Goal: Task Accomplishment & Management: Complete application form

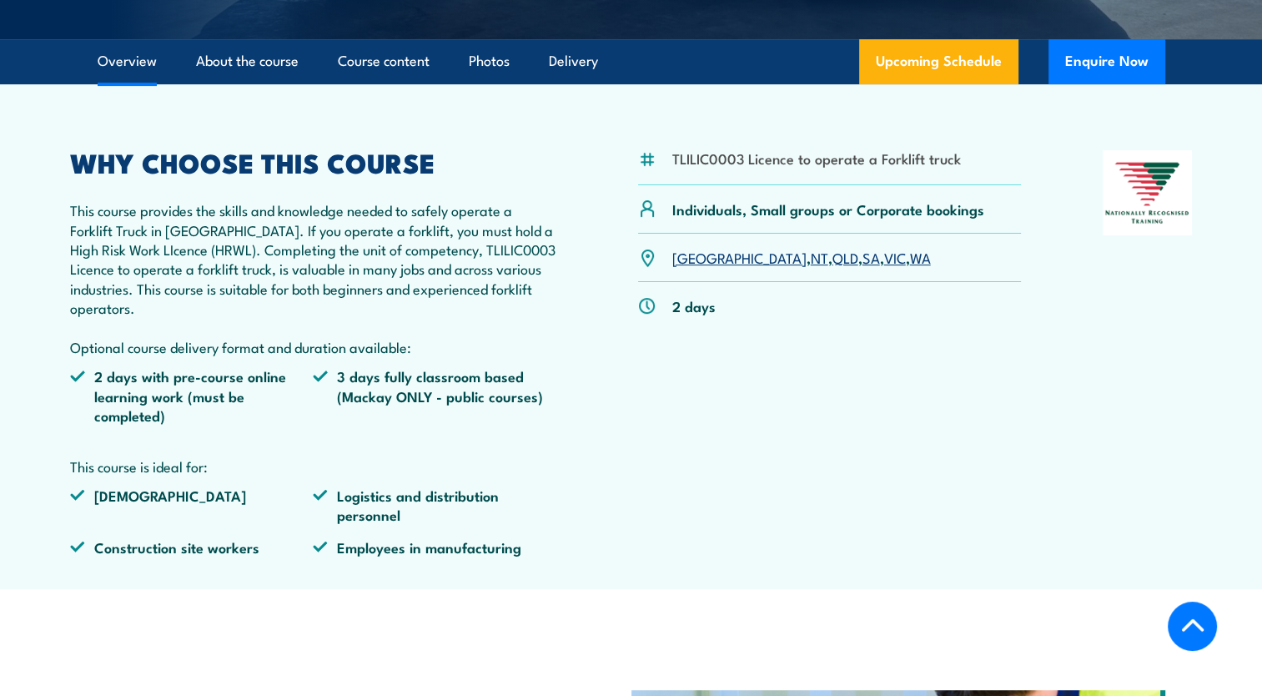
scroll to position [494, 0]
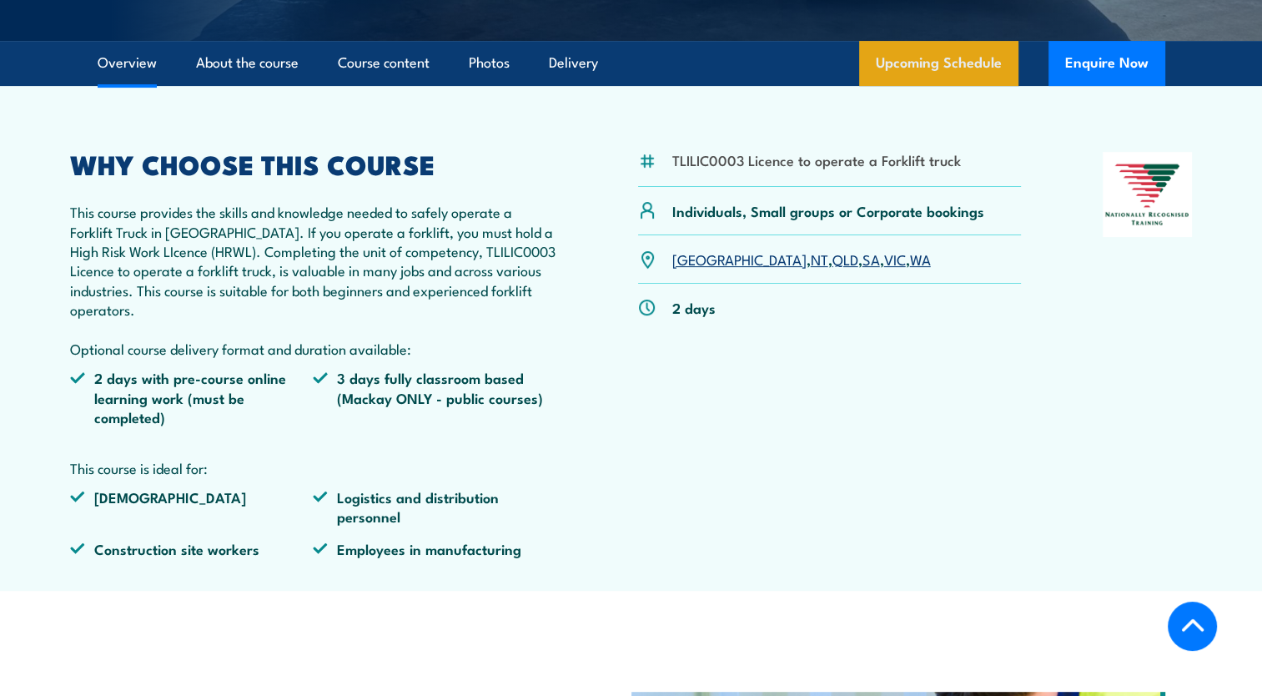
click at [897, 77] on link "Upcoming Schedule" at bounding box center [938, 63] width 159 height 45
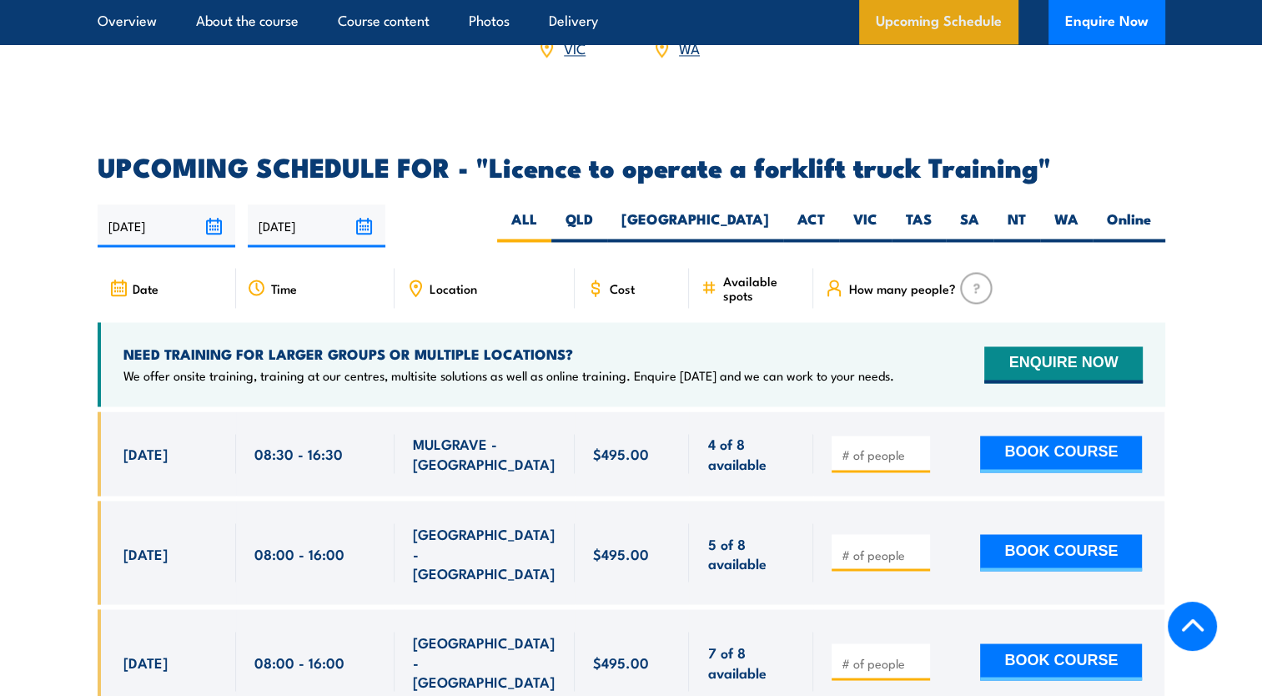
scroll to position [2792, 0]
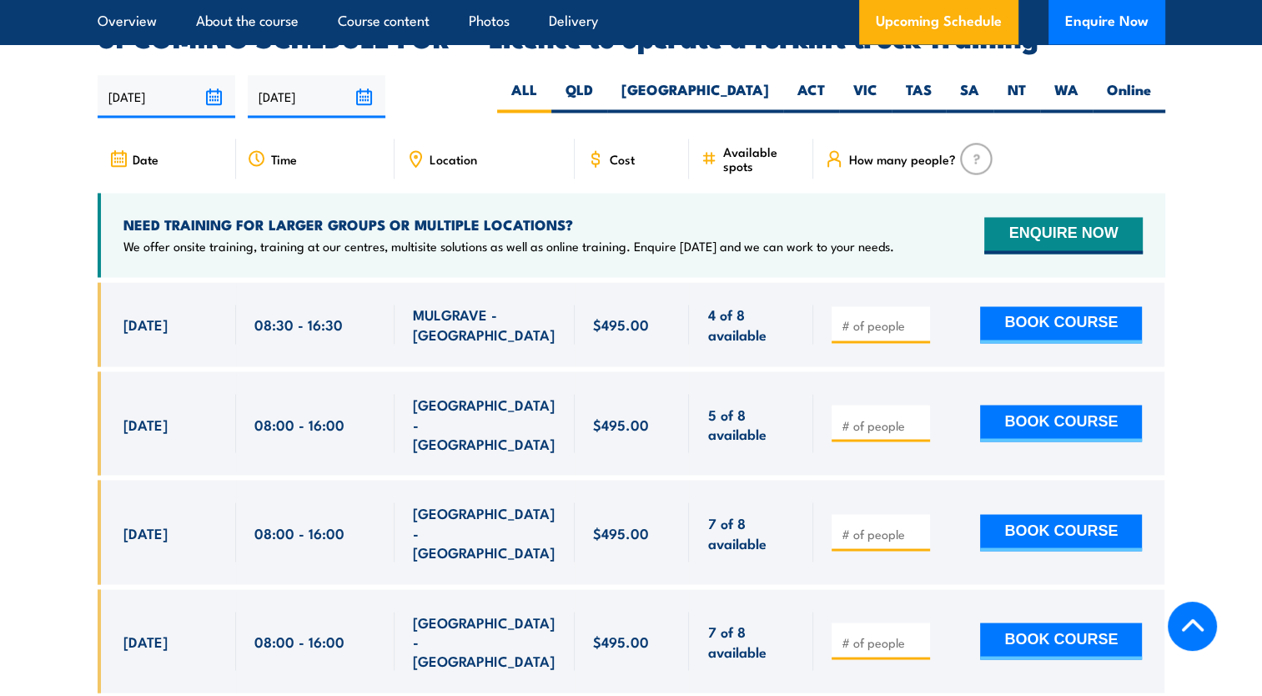
click at [457, 143] on div "Location" at bounding box center [484, 158] width 180 height 40
click at [417, 149] on icon at bounding box center [415, 158] width 18 height 18
click at [437, 152] on span "Location" at bounding box center [454, 159] width 48 height 14
click at [607, 80] on label "QLD" at bounding box center [579, 96] width 56 height 33
click at [604, 80] on input "QLD" at bounding box center [598, 85] width 11 height 11
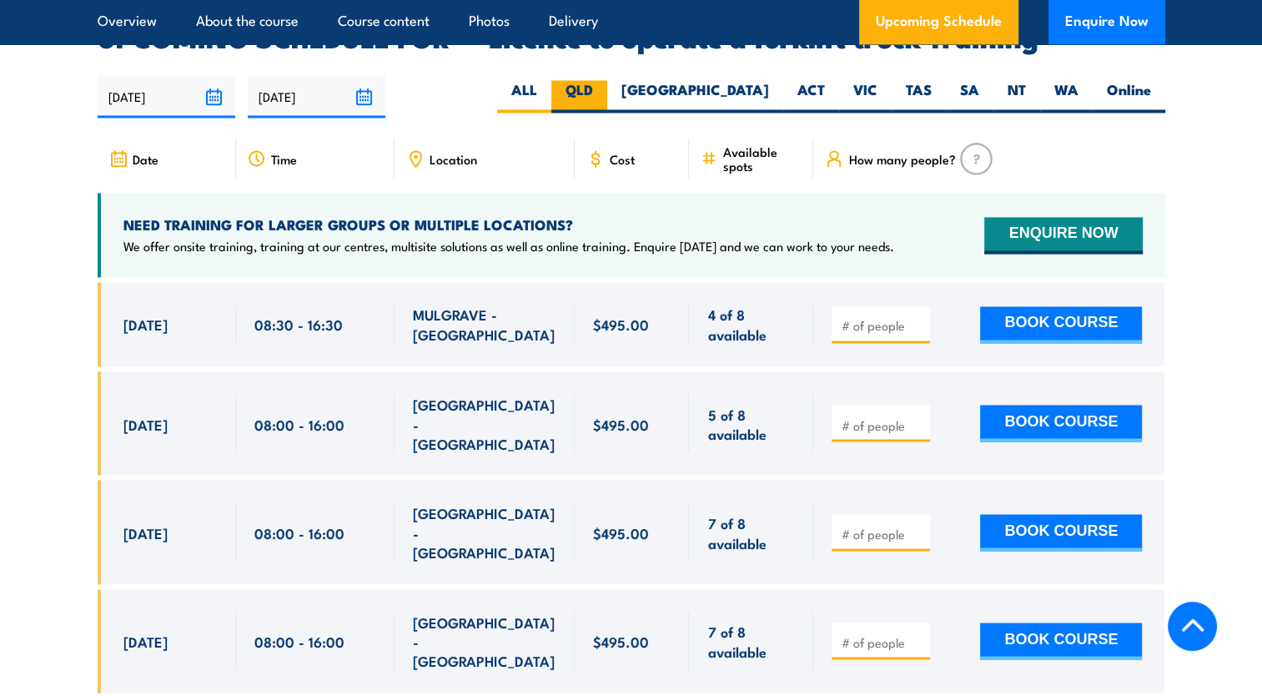
radio input "true"
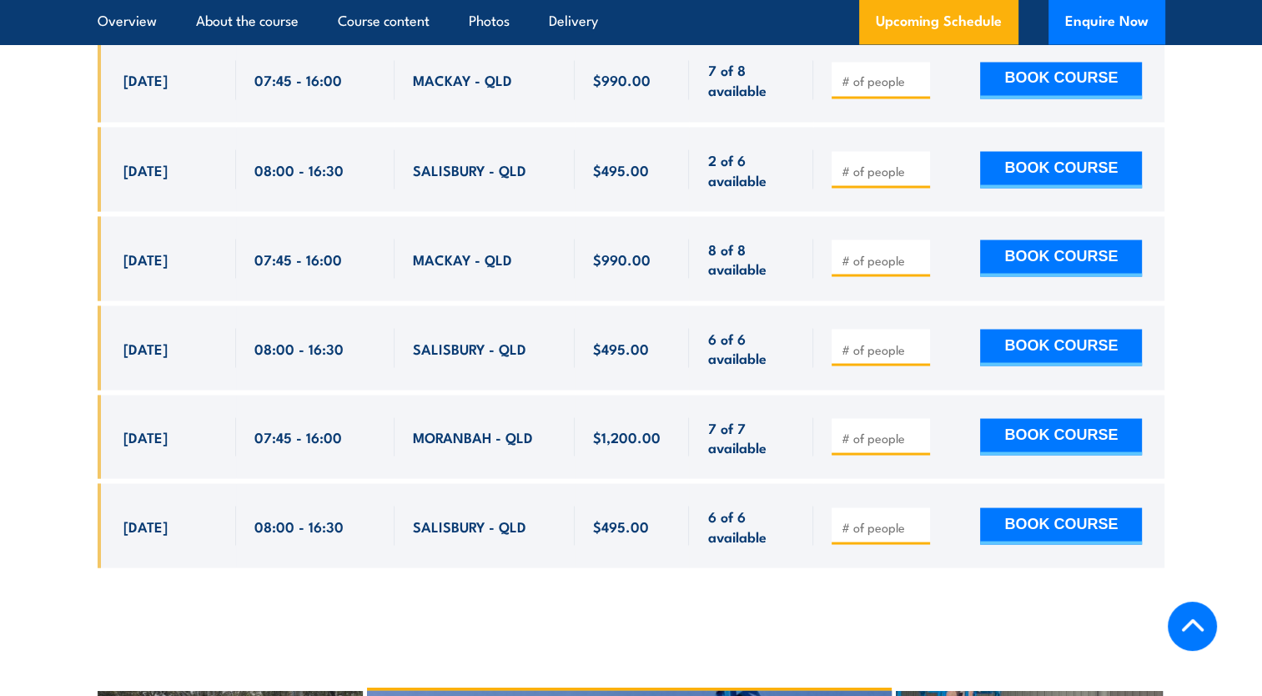
scroll to position [3036, 0]
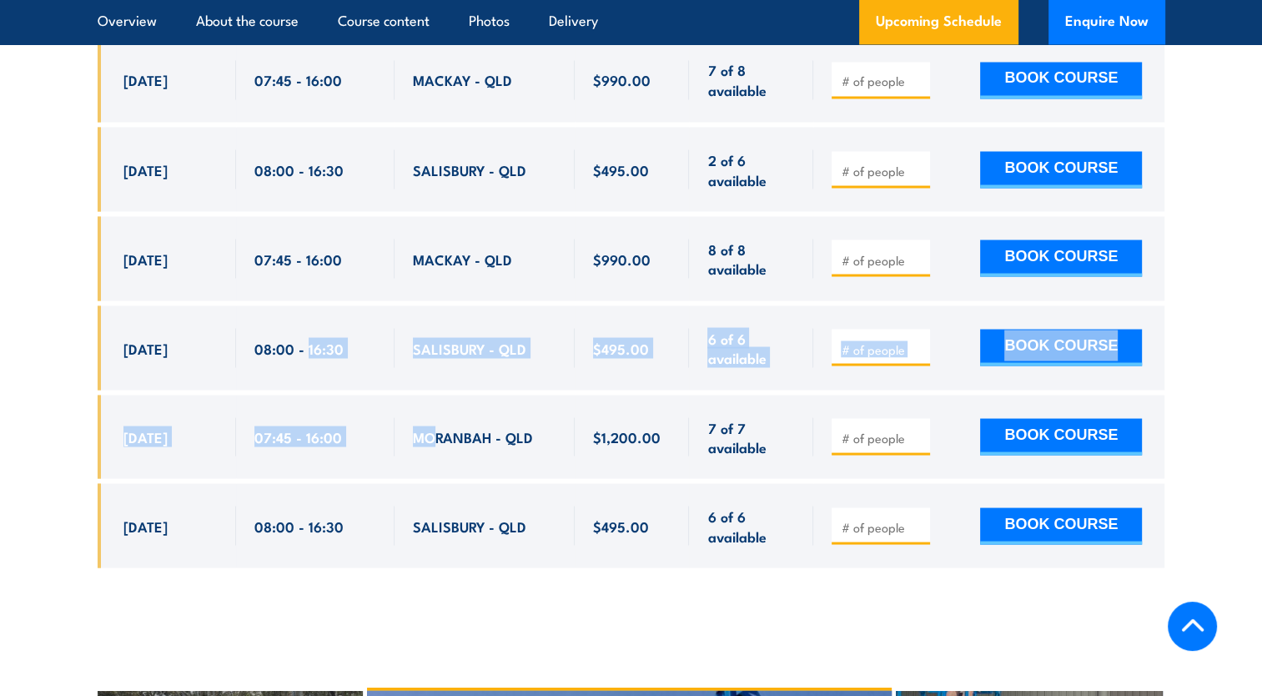
drag, startPoint x: 432, startPoint y: 372, endPoint x: 307, endPoint y: 360, distance: 125.6
click at [307, 360] on div "$990.00" at bounding box center [632, 315] width 1068 height 555
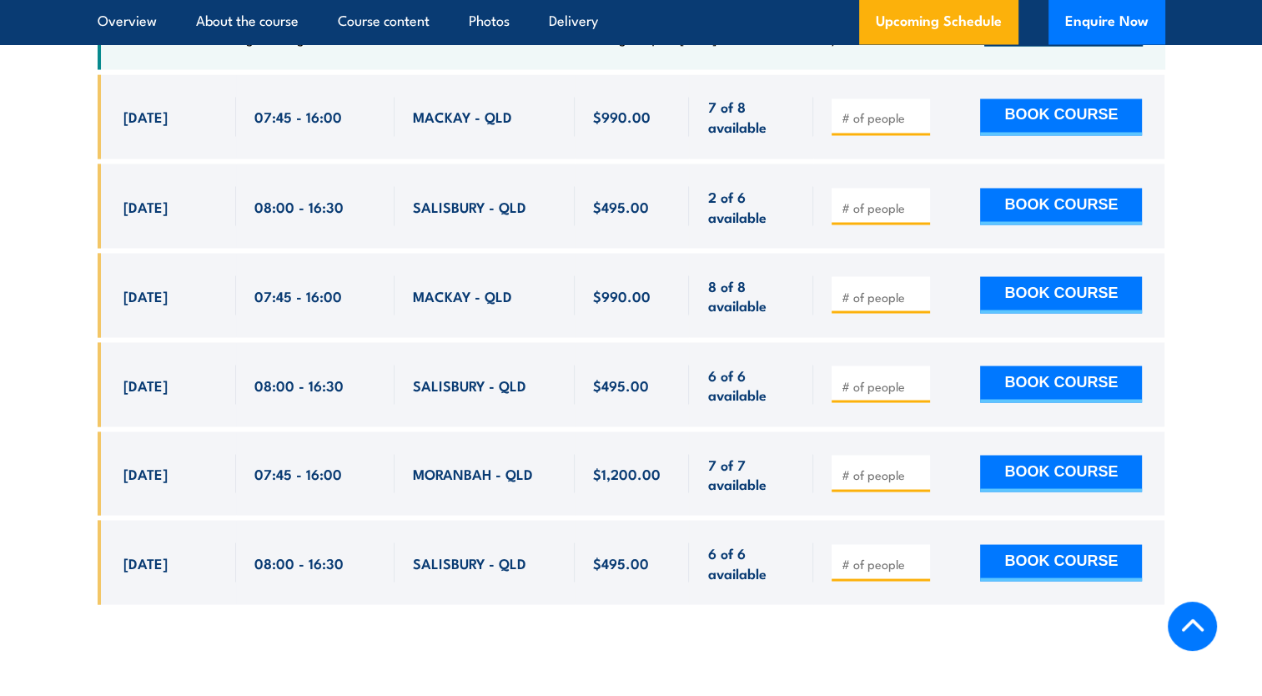
click at [848, 465] on input "number" at bounding box center [882, 473] width 83 height 17
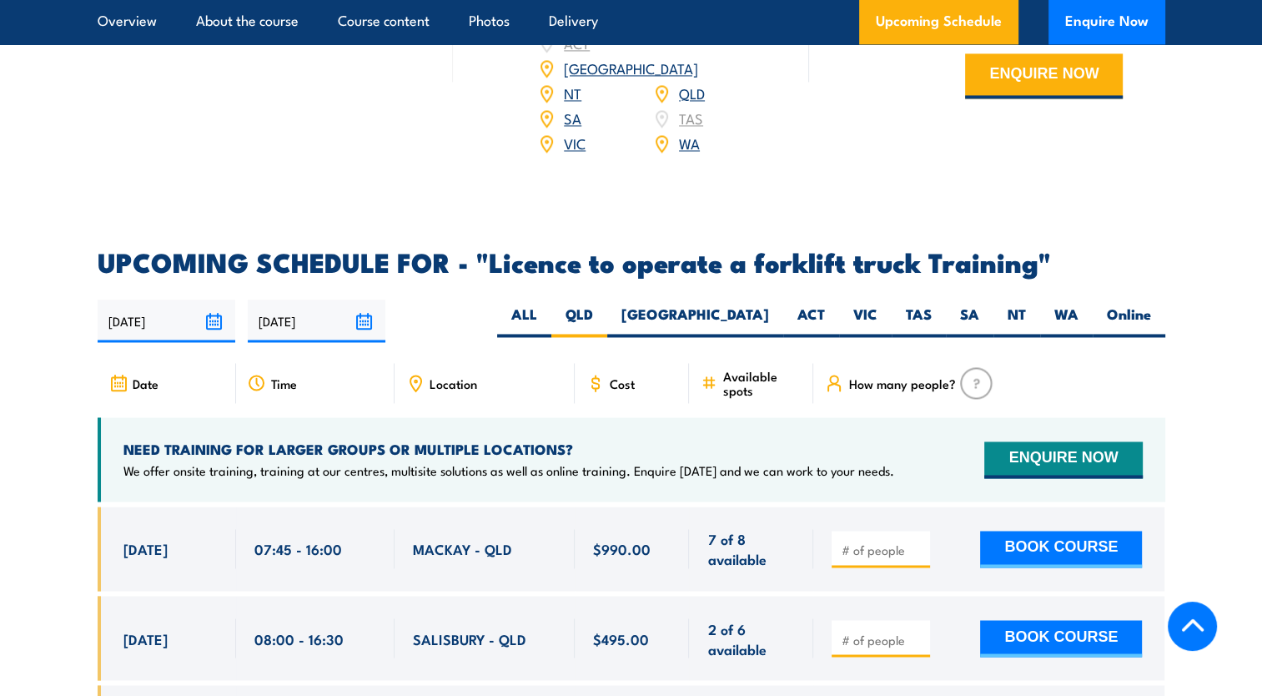
scroll to position [2565, 0]
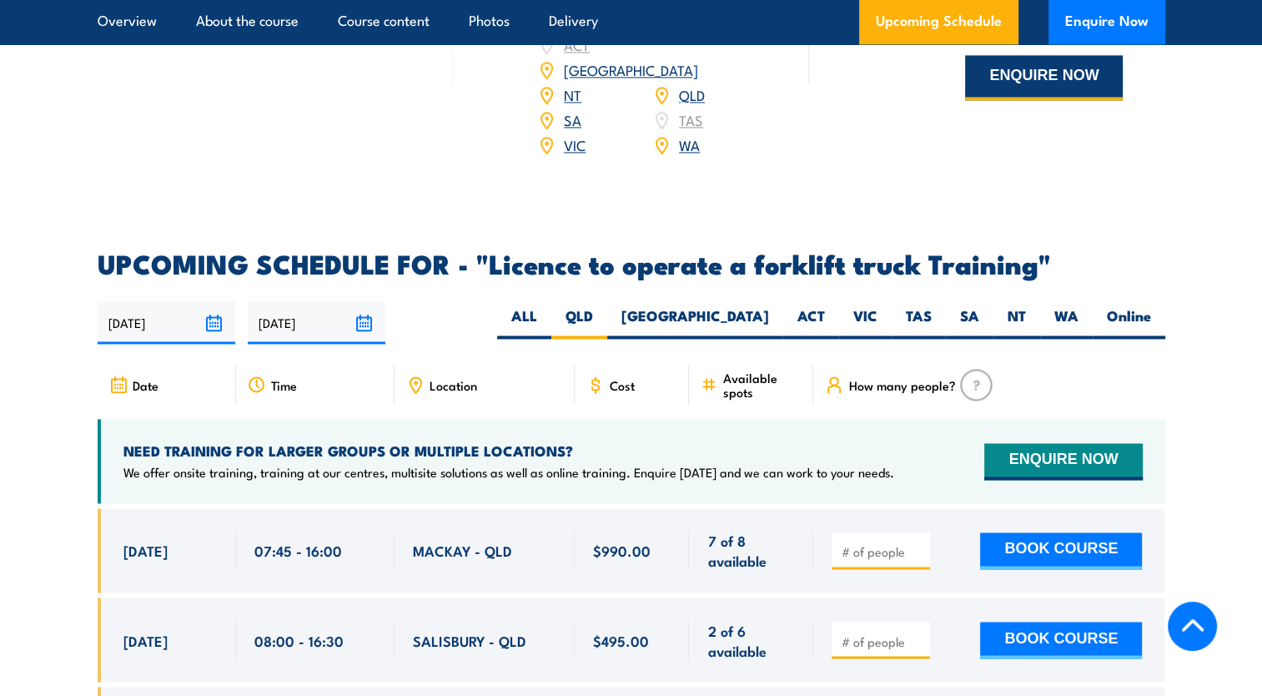
click at [998, 82] on button "ENQUIRE NOW" at bounding box center [1044, 77] width 158 height 45
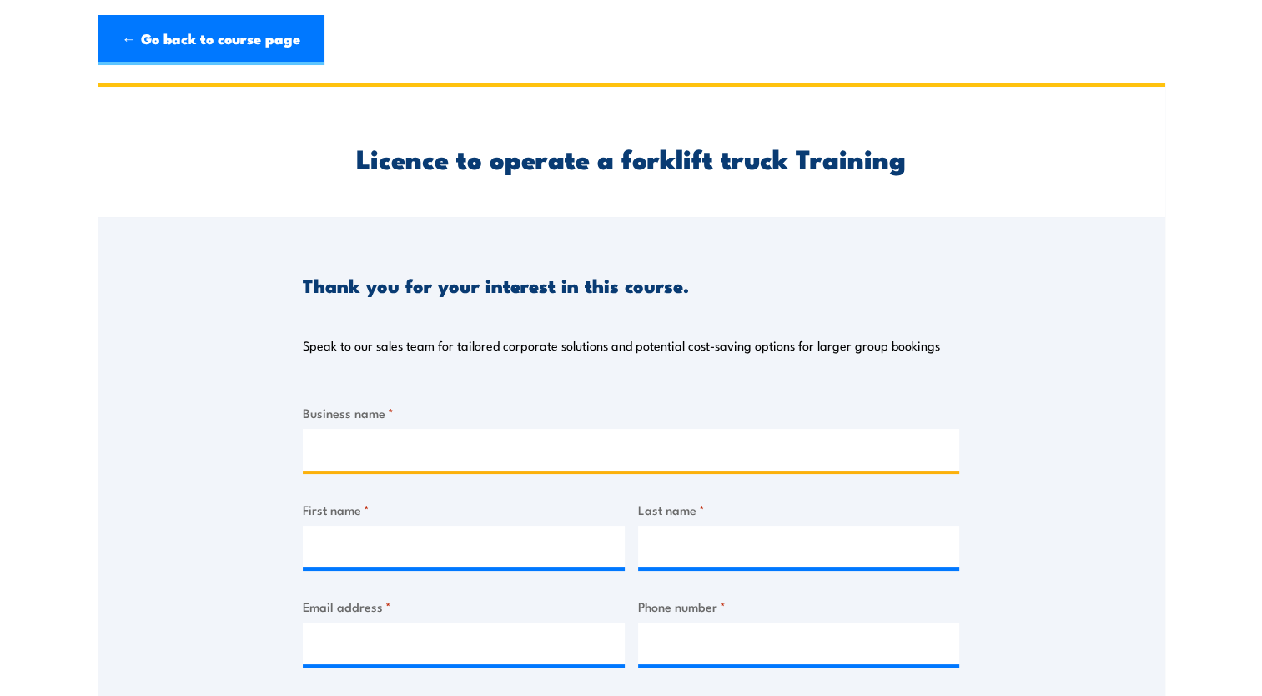
click at [432, 441] on input "Business name *" at bounding box center [631, 450] width 656 height 42
type input "LMP Project Services"
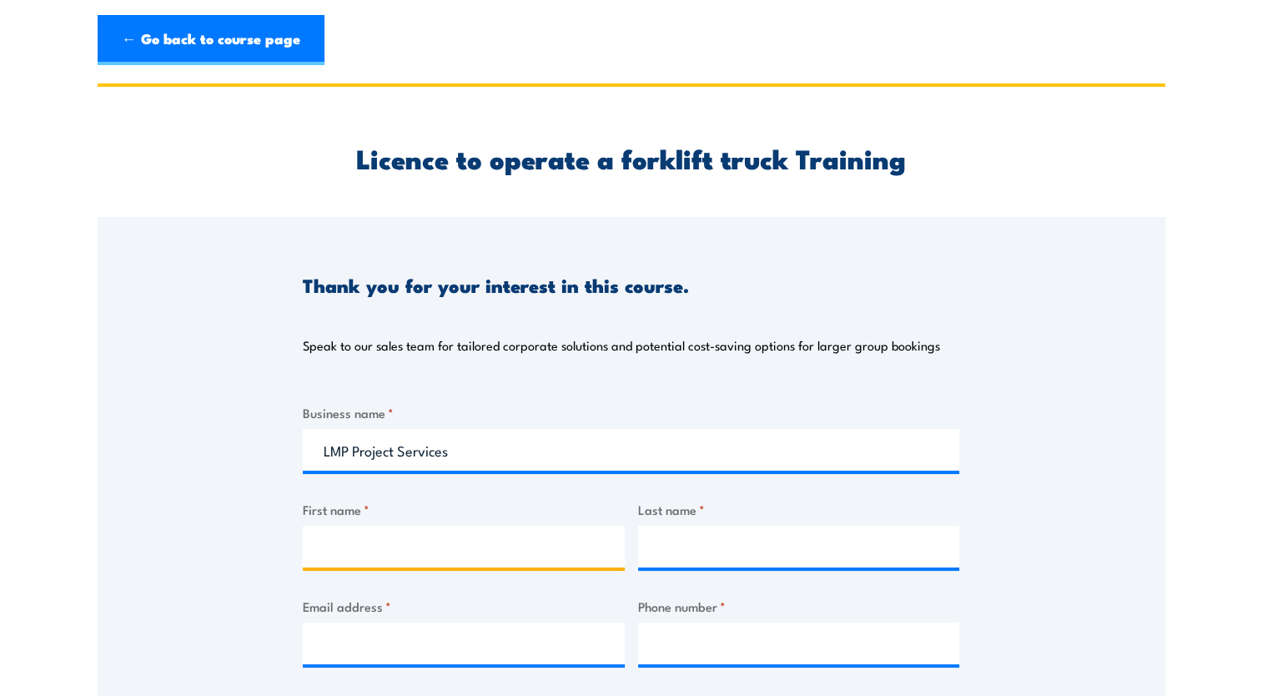
type input "Letila"
type input "Raikaki"
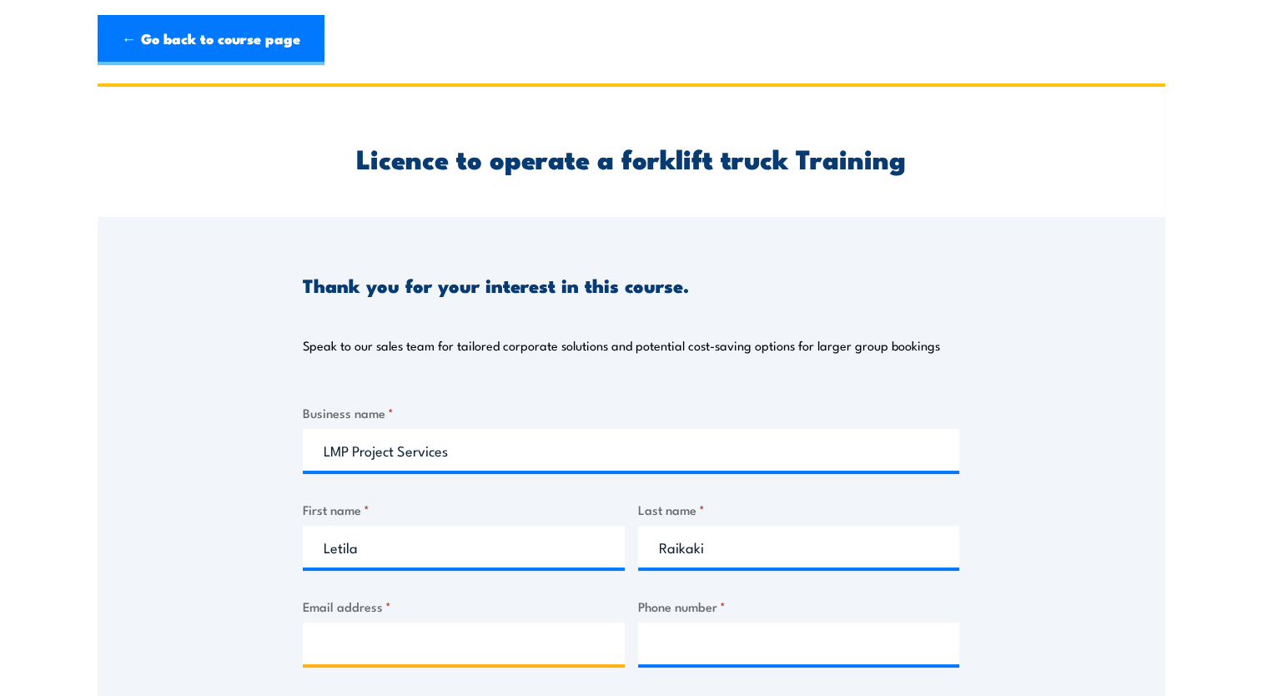
type input "[EMAIL_ADDRESS][DOMAIN_NAME]"
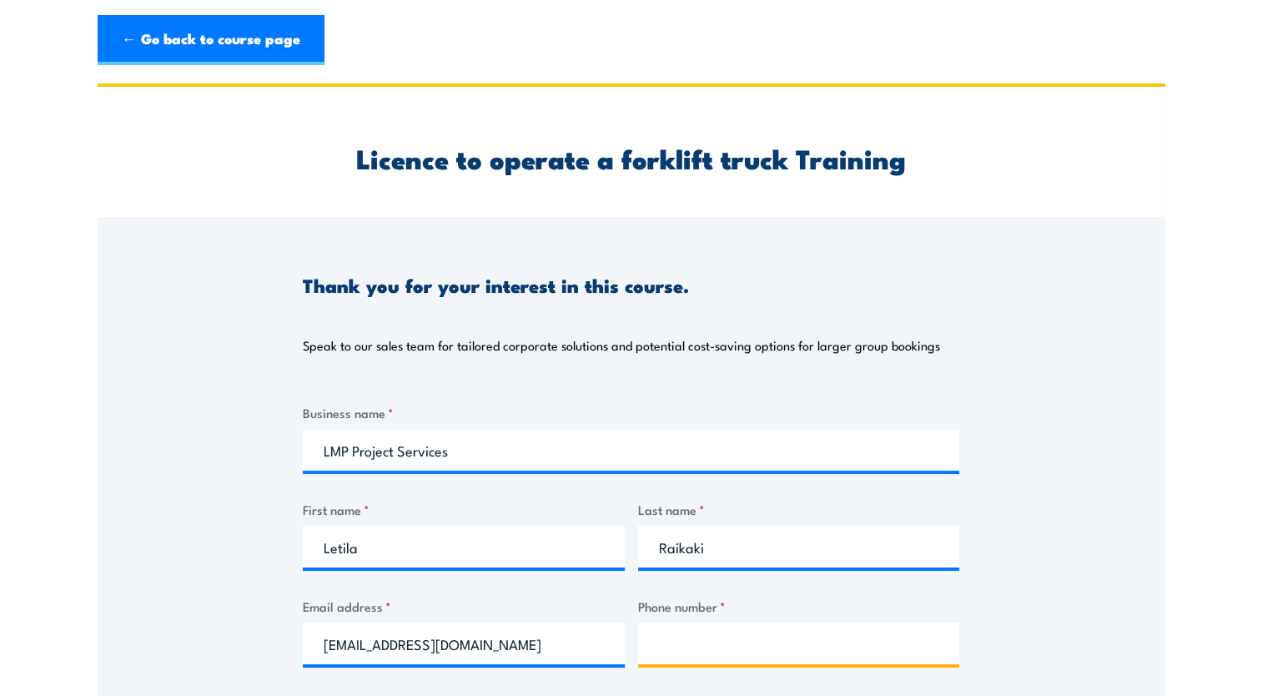
type input "0431121517"
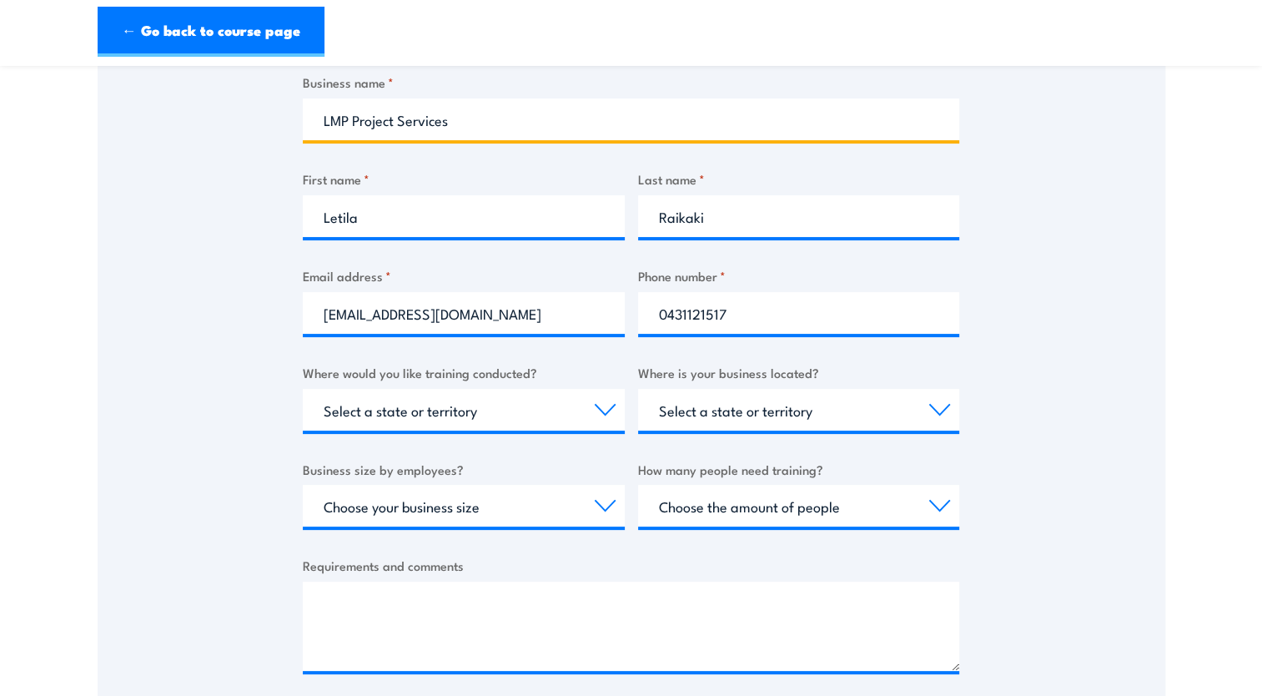
scroll to position [333, 0]
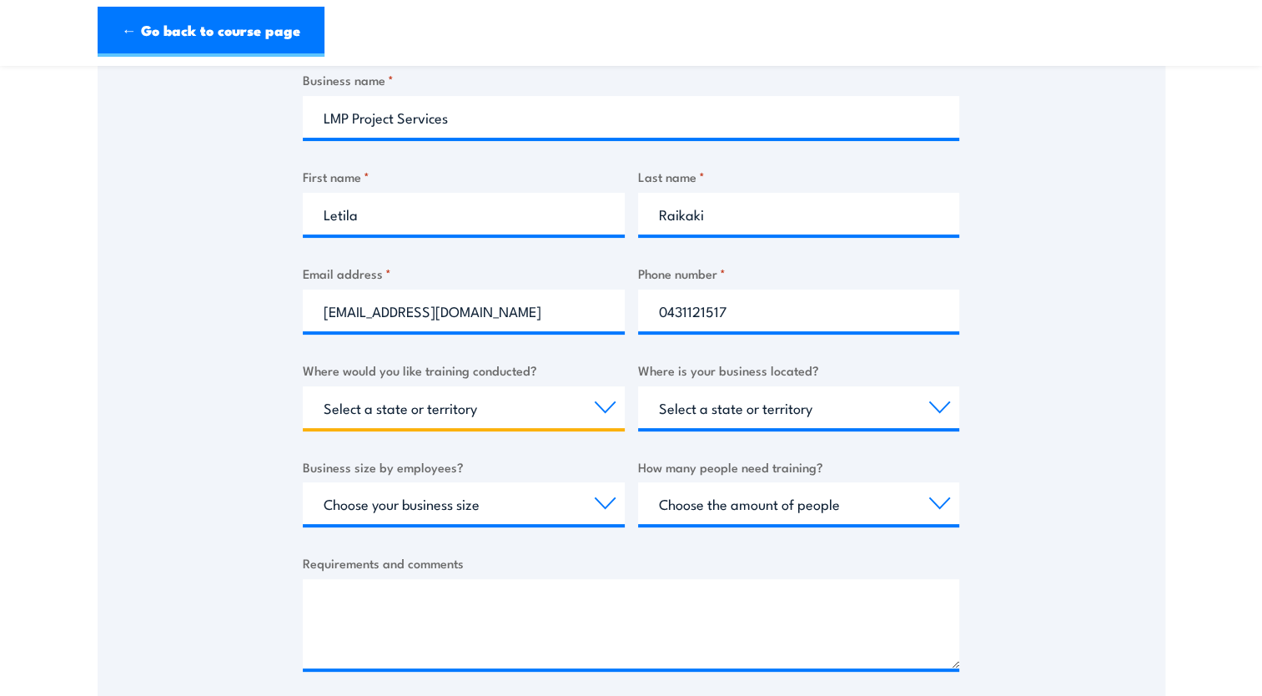
click at [480, 407] on select "Select a state or territory Nationally - multiple locations QLD NSW VIC SA ACT …" at bounding box center [464, 407] width 322 height 42
select select "QLD"
click at [303, 386] on select "Select a state or territory Nationally - multiple locations QLD NSW VIC SA ACT …" at bounding box center [464, 407] width 322 height 42
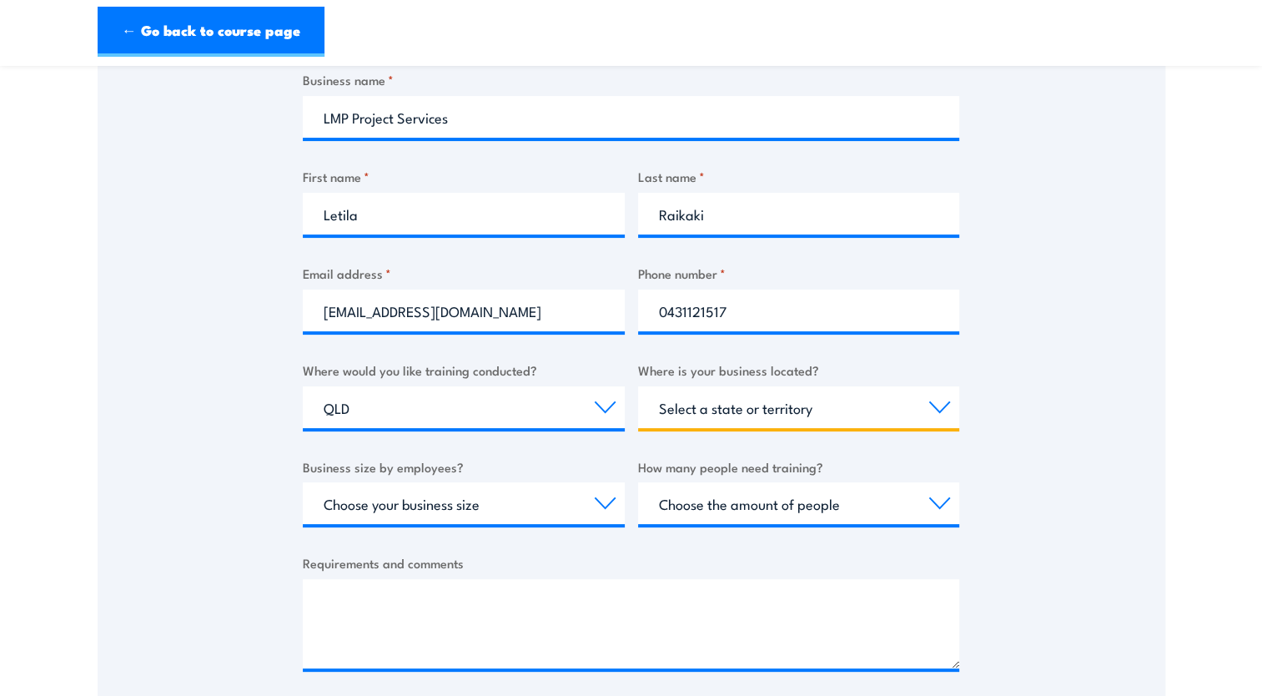
click at [736, 408] on select "Select a state or territory QLD NSW VIC SA ACT WA TAS NT" at bounding box center [799, 407] width 322 height 42
select select "QLD"
click at [638, 386] on select "Select a state or territory QLD NSW VIC SA ACT WA TAS NT" at bounding box center [799, 407] width 322 height 42
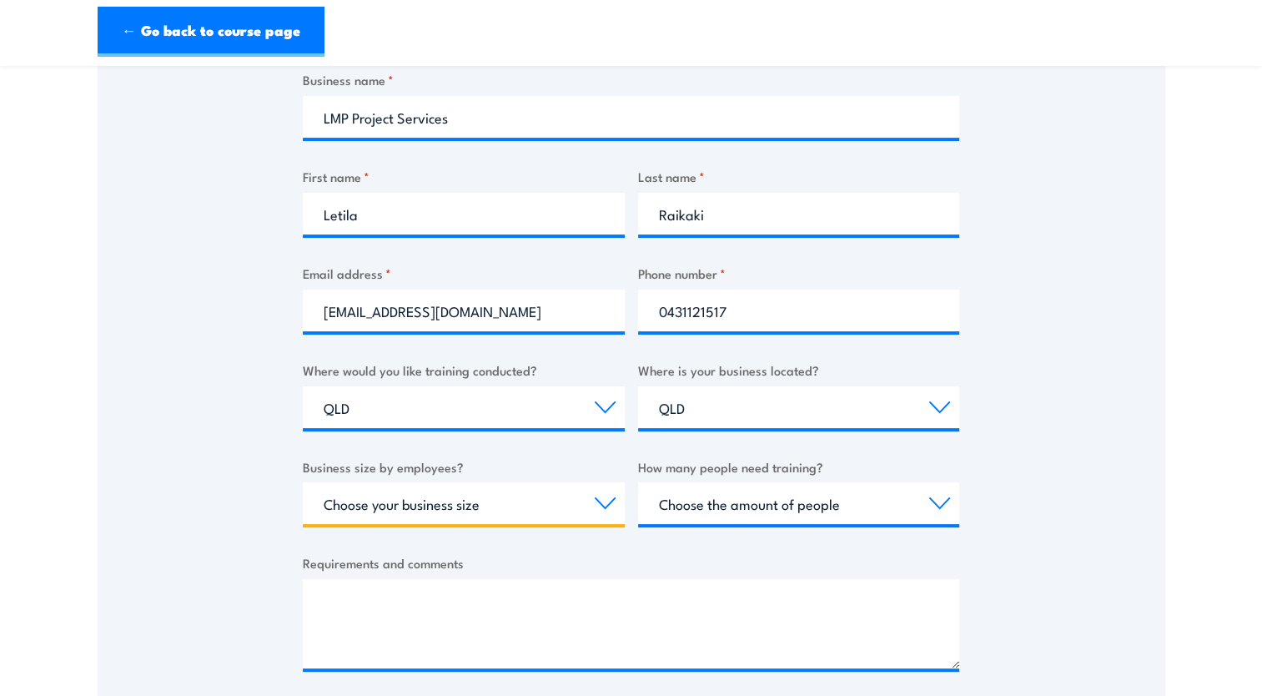
click at [435, 494] on select "Choose your business size 1 to 19 20 to 199 200+" at bounding box center [464, 503] width 322 height 42
select select "20 to 199"
click at [303, 482] on select "Choose your business size 1 to 19 20 to 199 200+" at bounding box center [464, 503] width 322 height 42
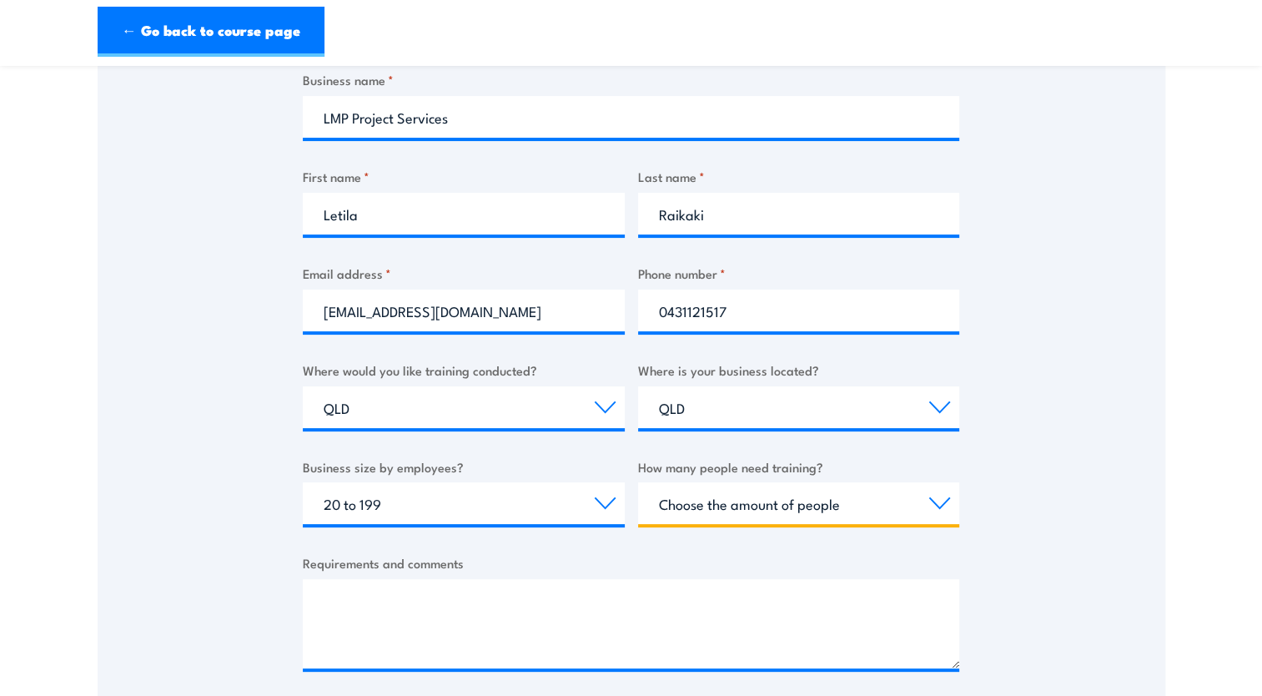
click at [761, 512] on select "Choose the amount of people 1 to 4 5 to 19 20+" at bounding box center [799, 503] width 322 height 42
select select "1 to 4"
click at [638, 482] on select "Choose the amount of people 1 to 4 5 to 19 20+" at bounding box center [799, 503] width 322 height 42
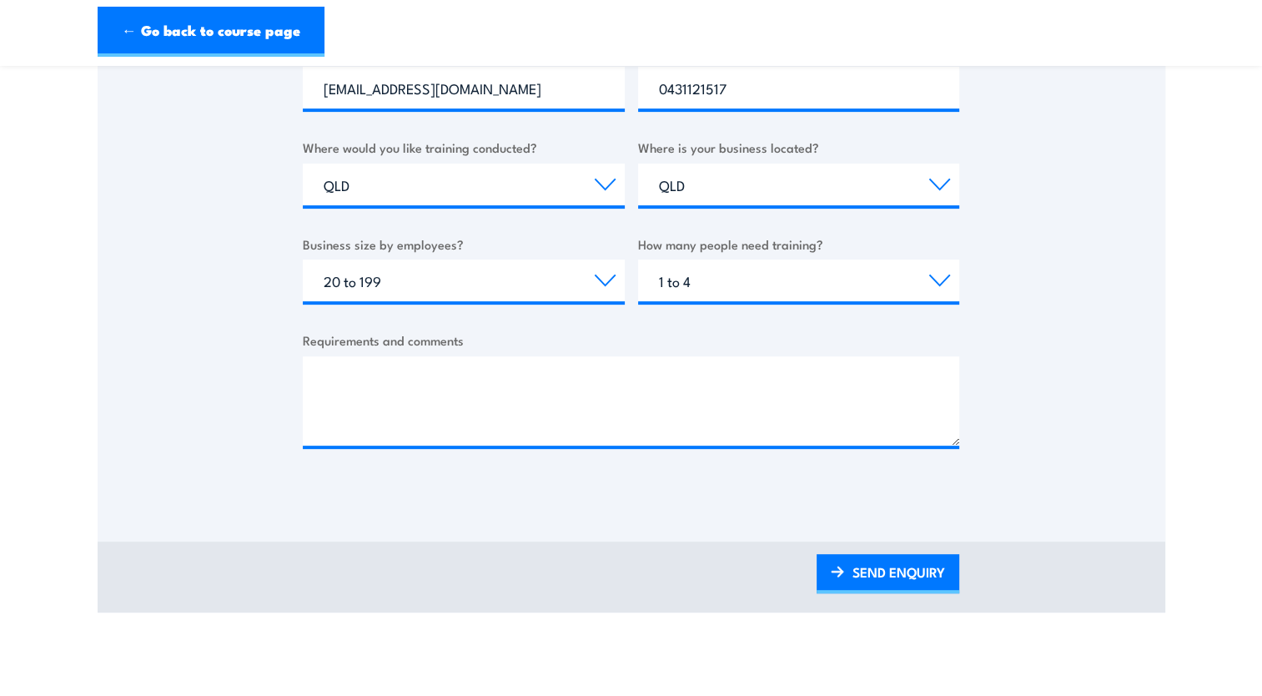
click at [580, 445] on div at bounding box center [631, 400] width 656 height 89
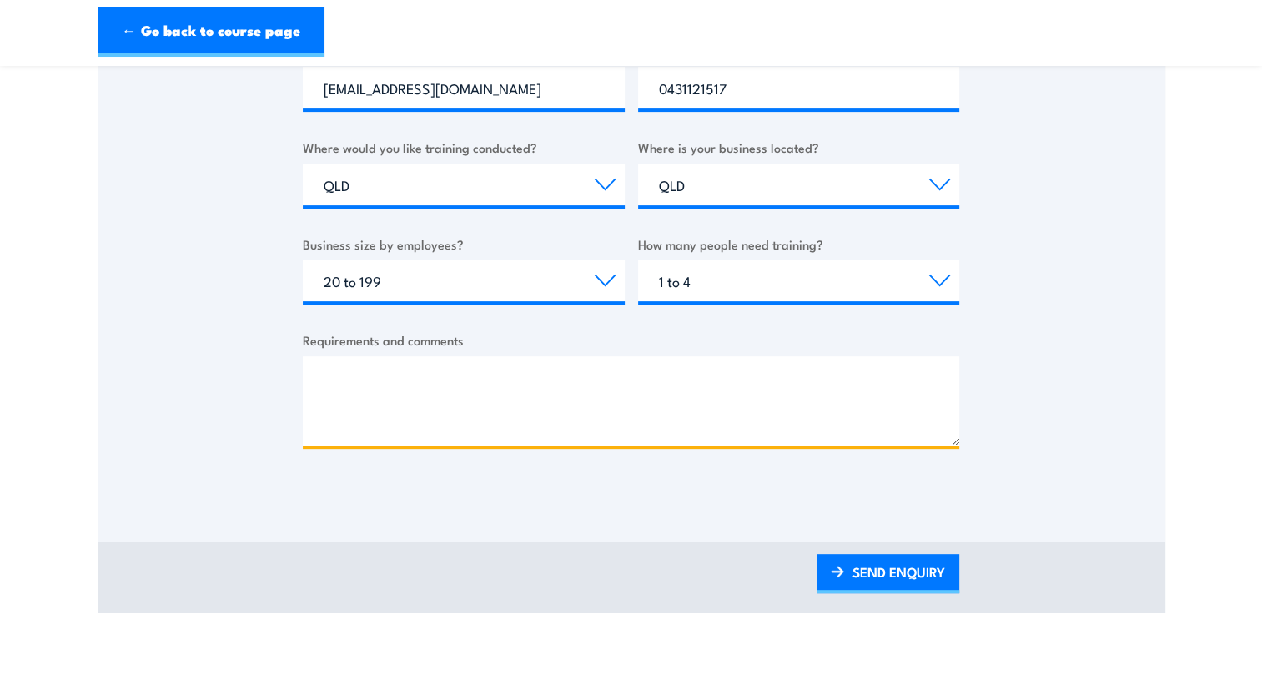
click at [533, 386] on textarea "Requirements and comments" at bounding box center [631, 400] width 656 height 89
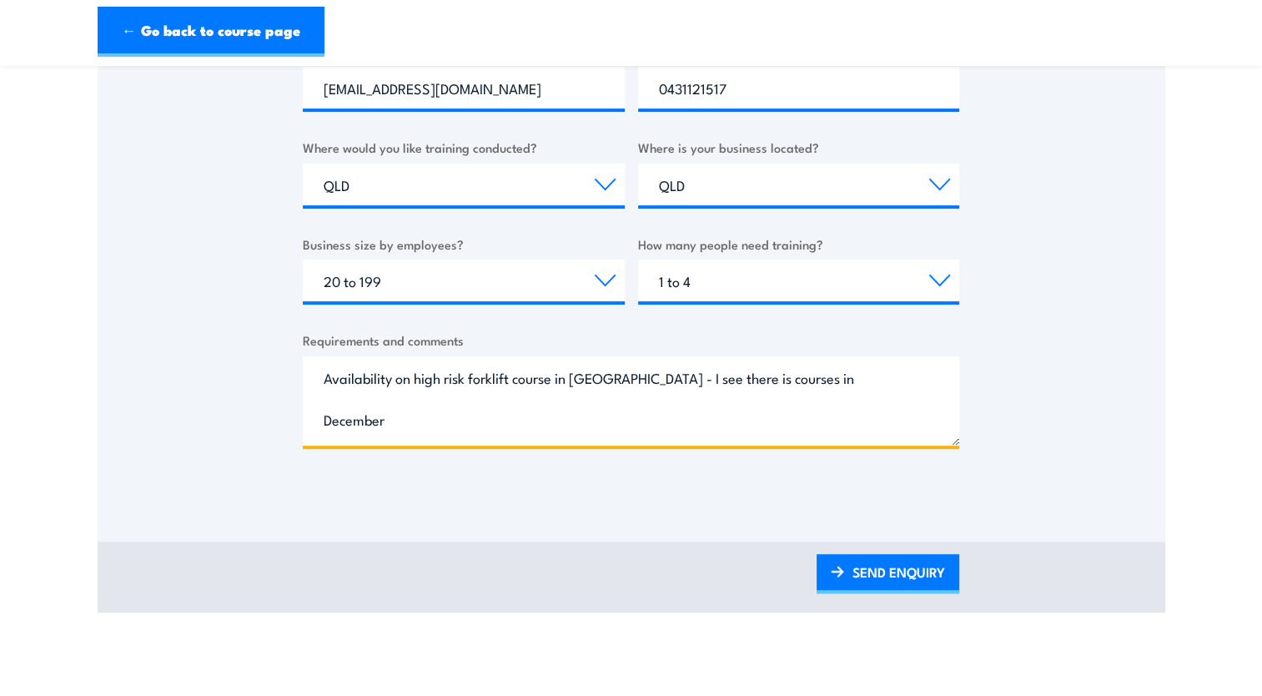
click at [736, 381] on textarea "Availability on high risk forklift course in Moranbah - I see there is courses …" at bounding box center [631, 400] width 656 height 89
click at [884, 379] on textarea "Availability on high risk forklift course in Moranbah - I see there is a course…" at bounding box center [631, 400] width 656 height 89
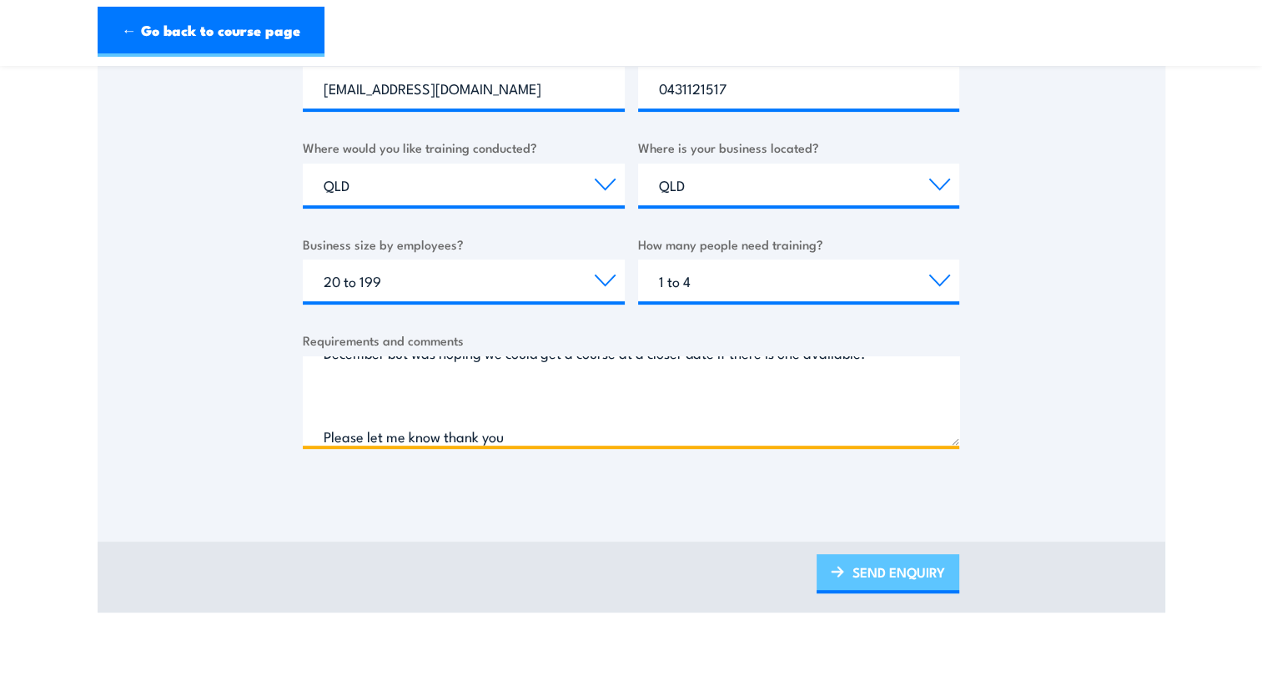
type textarea "Availability on high risk forklift course in Moranbah - I see there is a course…"
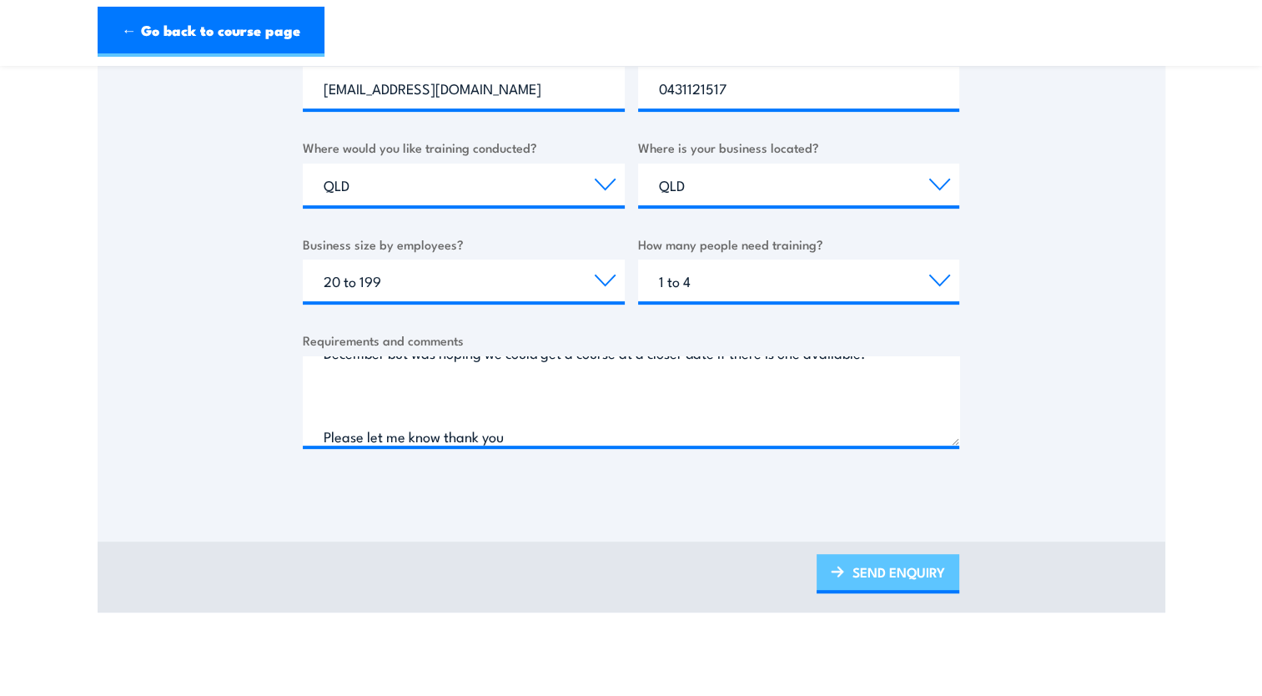
click at [882, 570] on link "SEND ENQUIRY" at bounding box center [888, 573] width 143 height 39
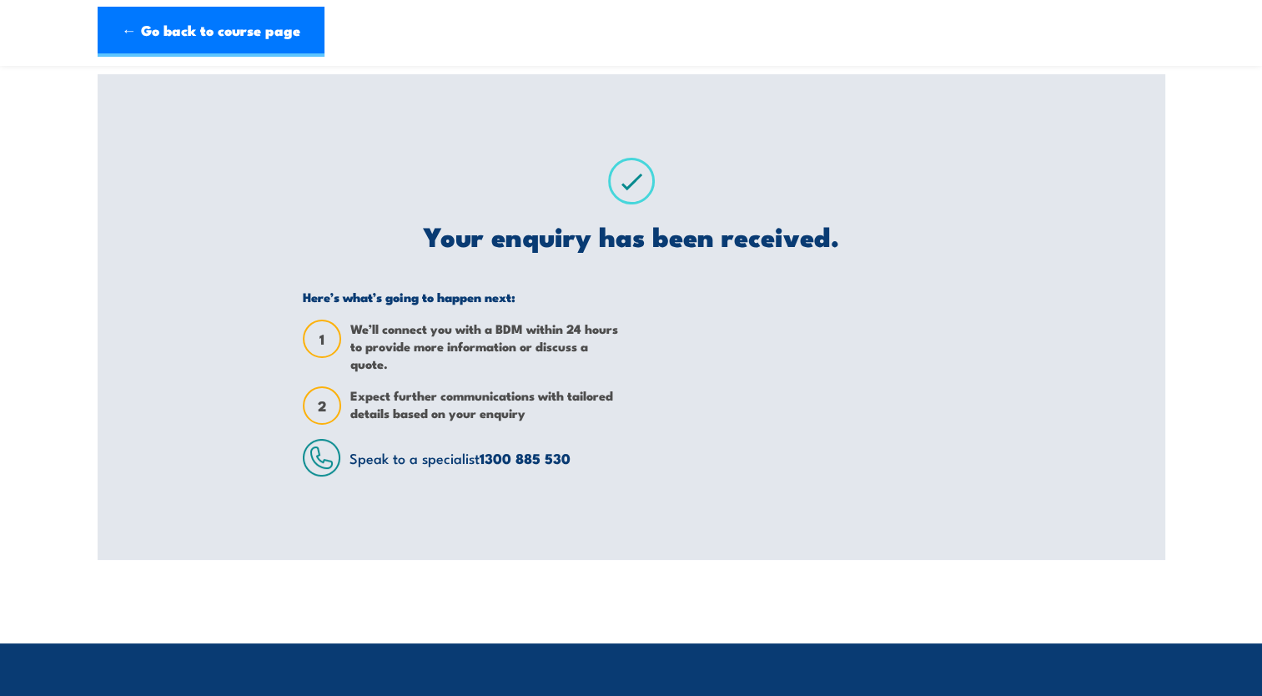
scroll to position [0, 0]
